Goal: Task Accomplishment & Management: Complete application form

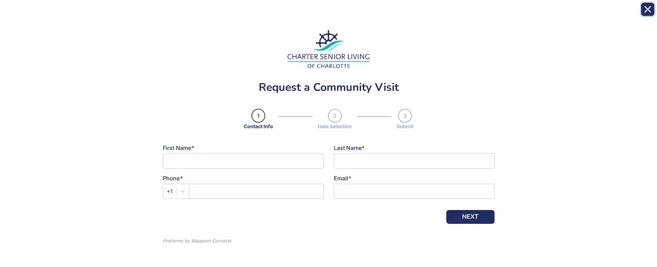
click at [649, 9] on icon "Close" at bounding box center [648, 10] width 6 height 6
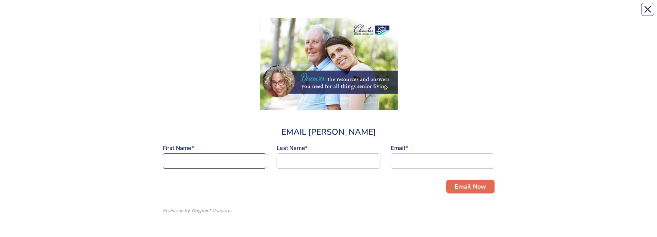
click at [234, 161] on input at bounding box center [215, 160] width 104 height 15
type input "[PERSON_NAME]"
click at [292, 164] on input at bounding box center [329, 160] width 104 height 15
type input "McClou"
